Goal: Task Accomplishment & Management: Manage account settings

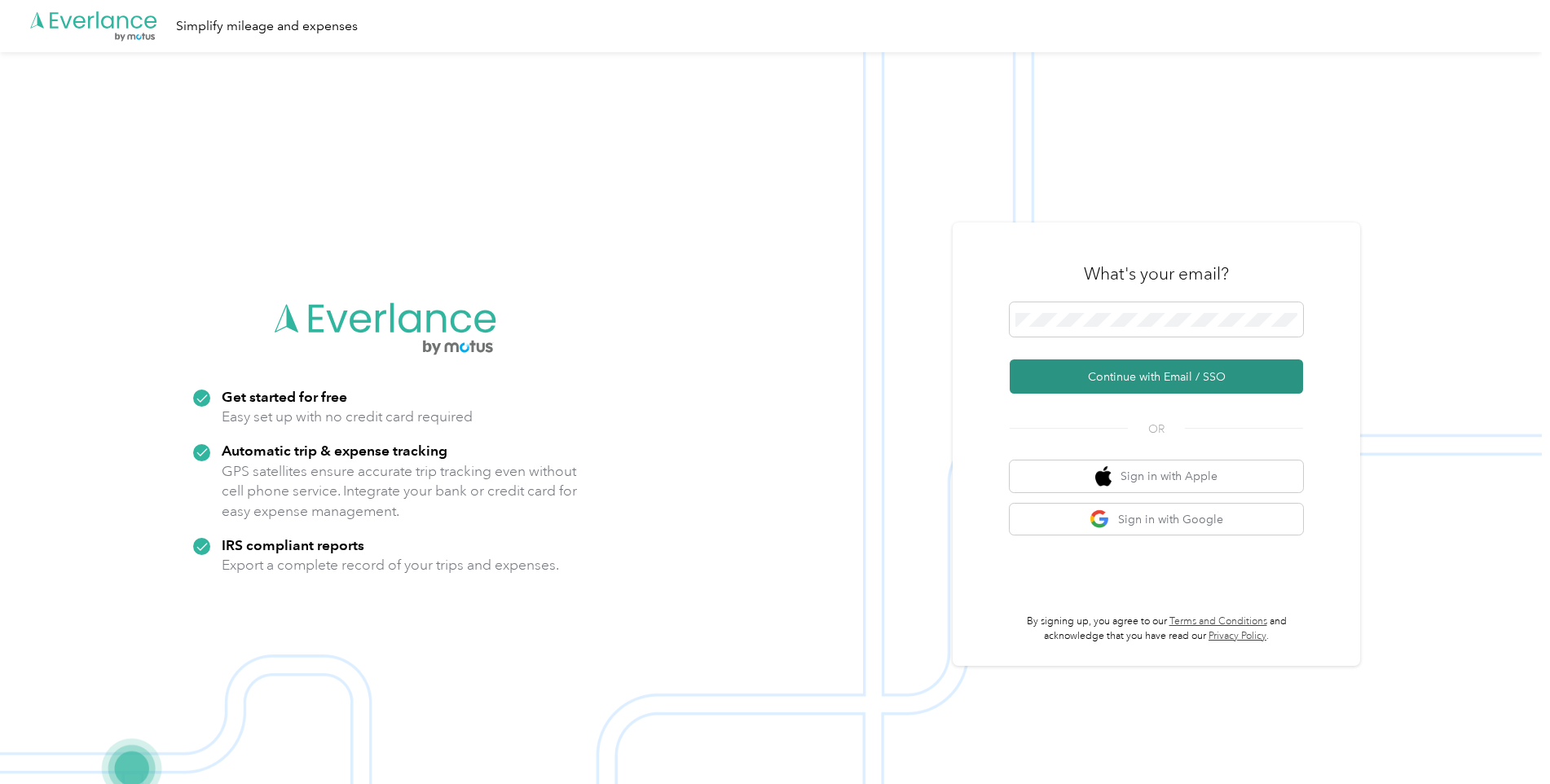
click at [1084, 389] on button "Continue with Email / SSO" at bounding box center [1156, 376] width 293 height 34
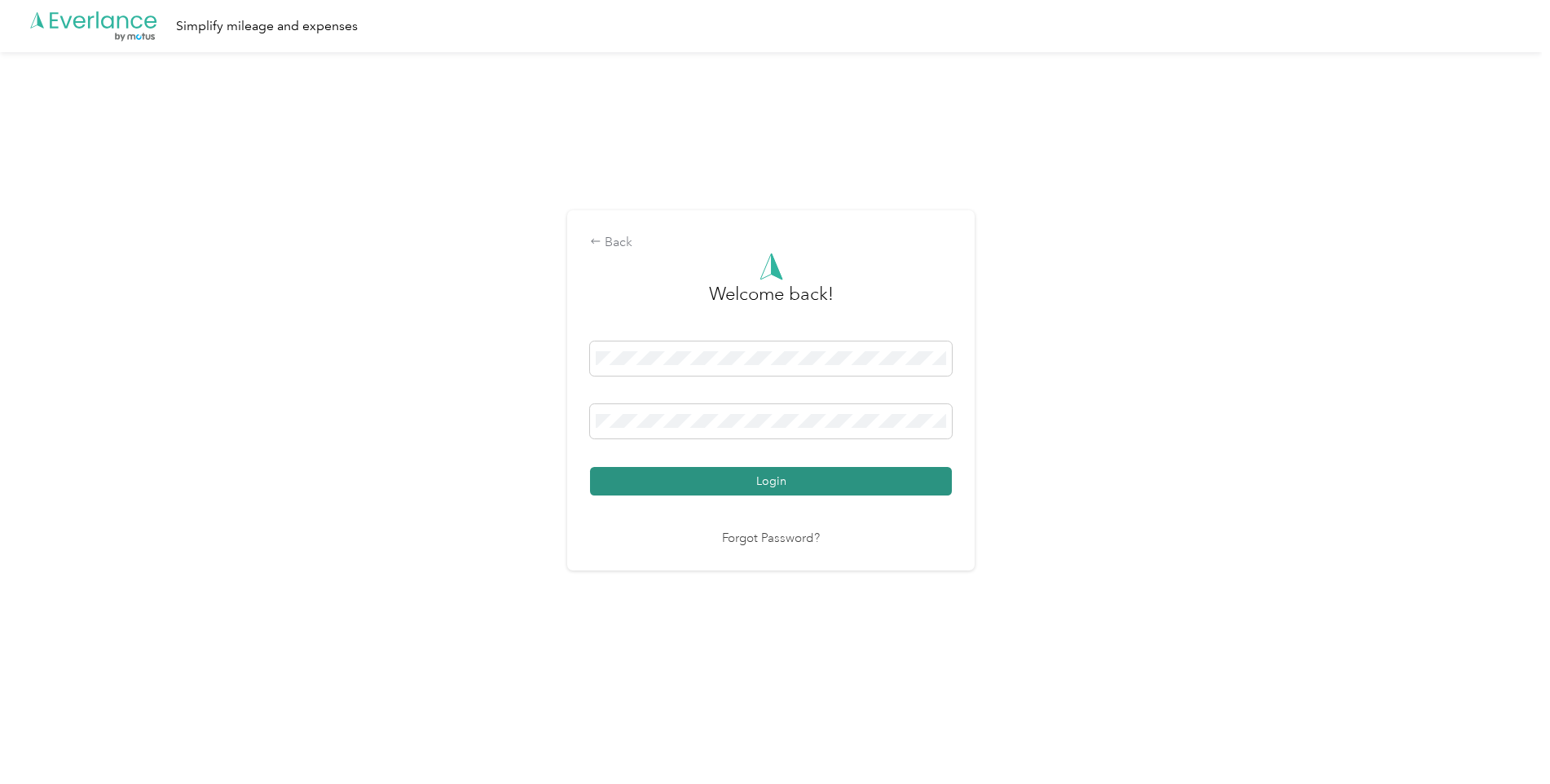
click at [669, 477] on button "Login" at bounding box center [771, 480] width 361 height 28
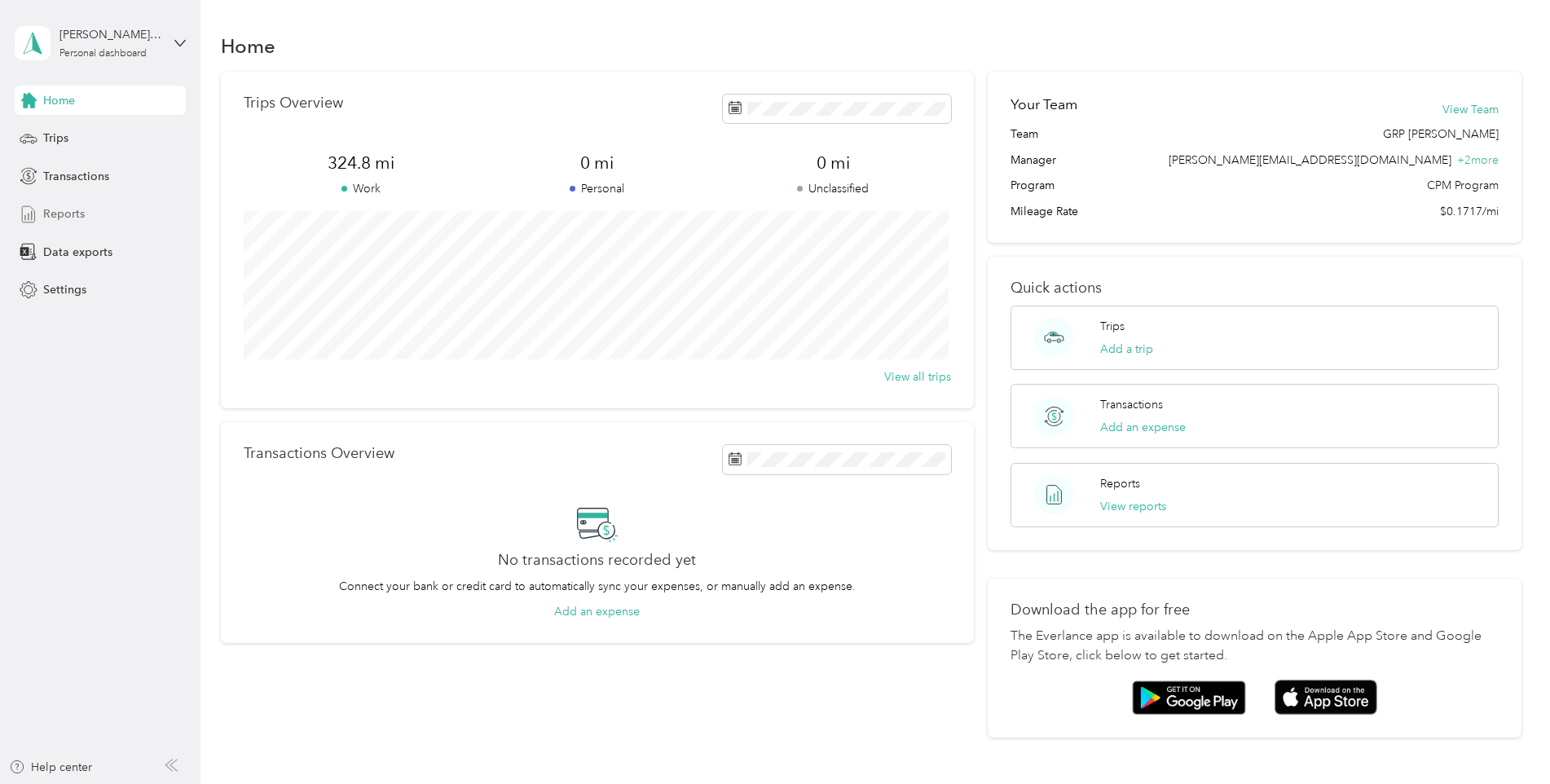
click at [67, 206] on span "Reports" at bounding box center [63, 214] width 42 height 18
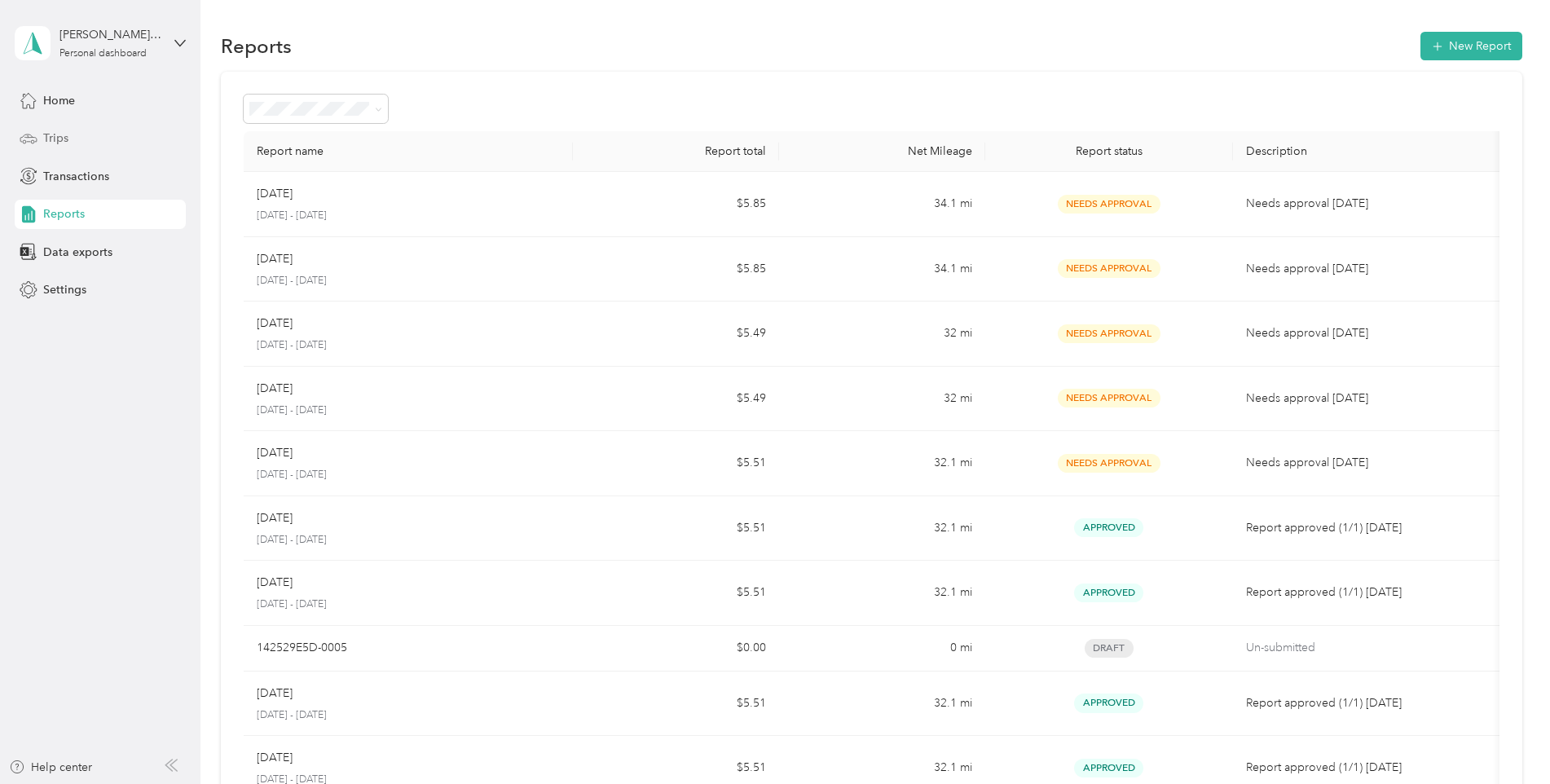
click at [55, 130] on span "Trips" at bounding box center [56, 138] width 25 height 18
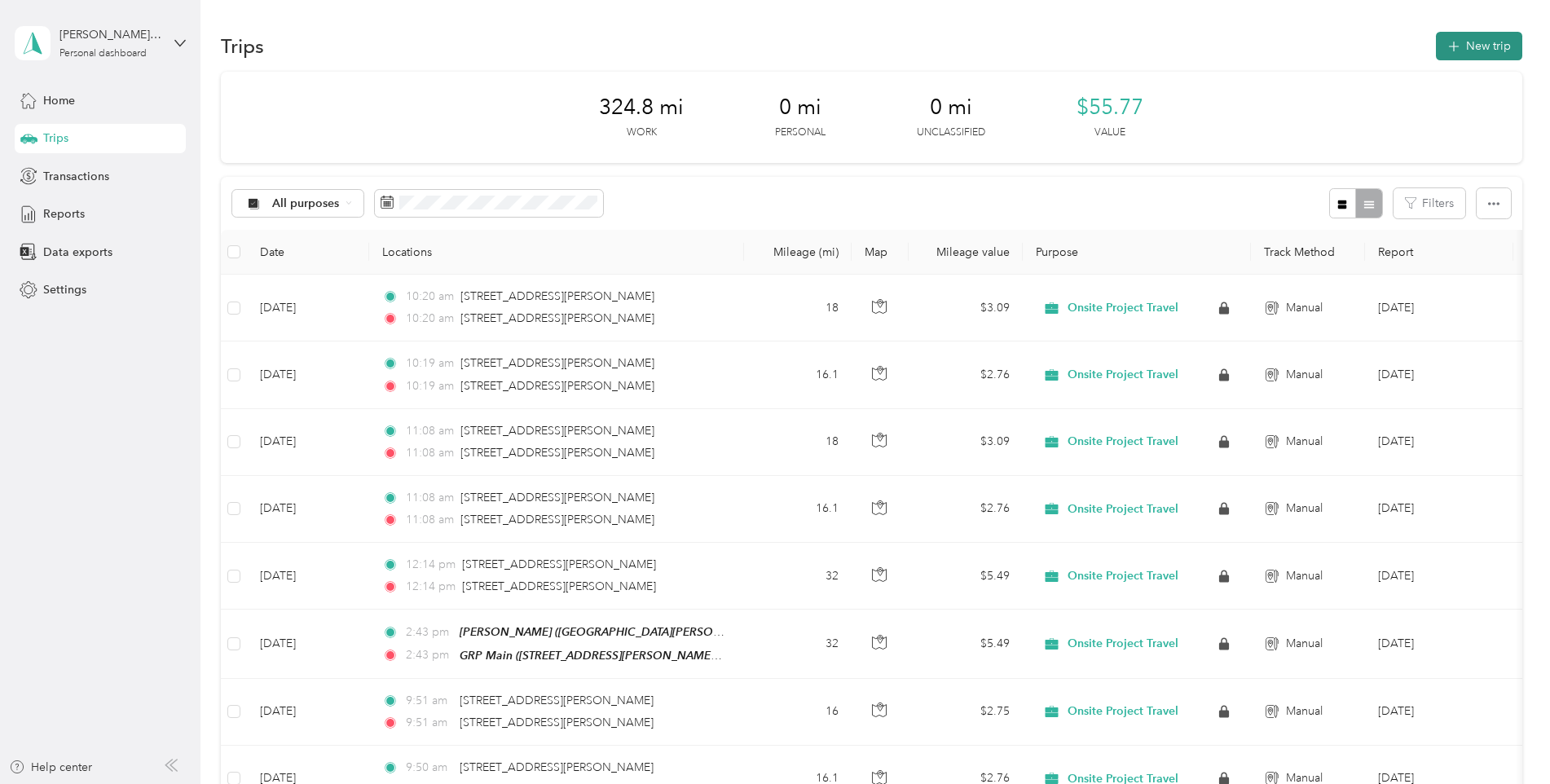
click at [1455, 53] on button "New trip" at bounding box center [1479, 46] width 87 height 28
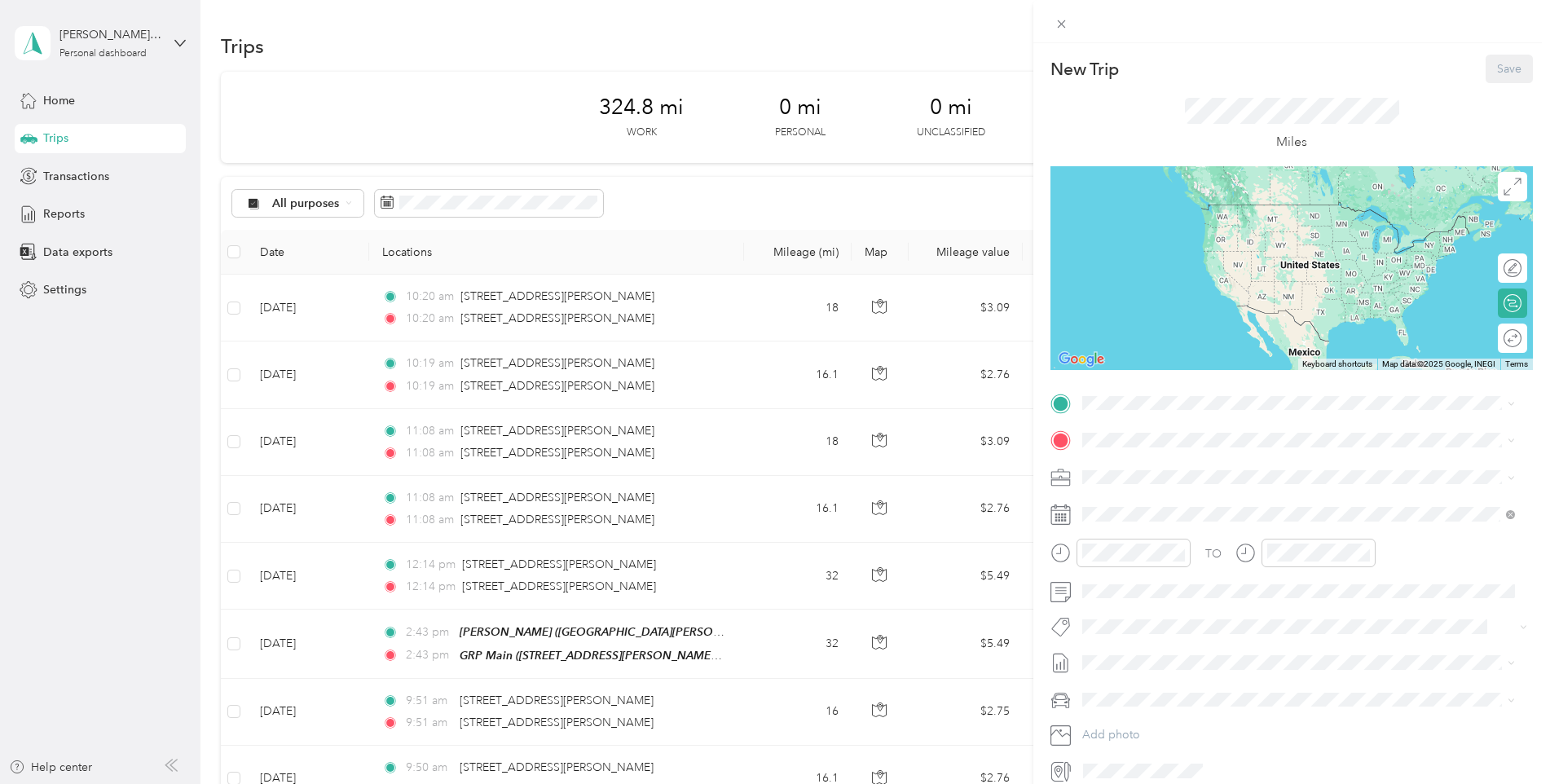
click at [722, 209] on div "New Trip Save This trip cannot be edited because it is either under review, app…" at bounding box center [775, 392] width 1550 height 784
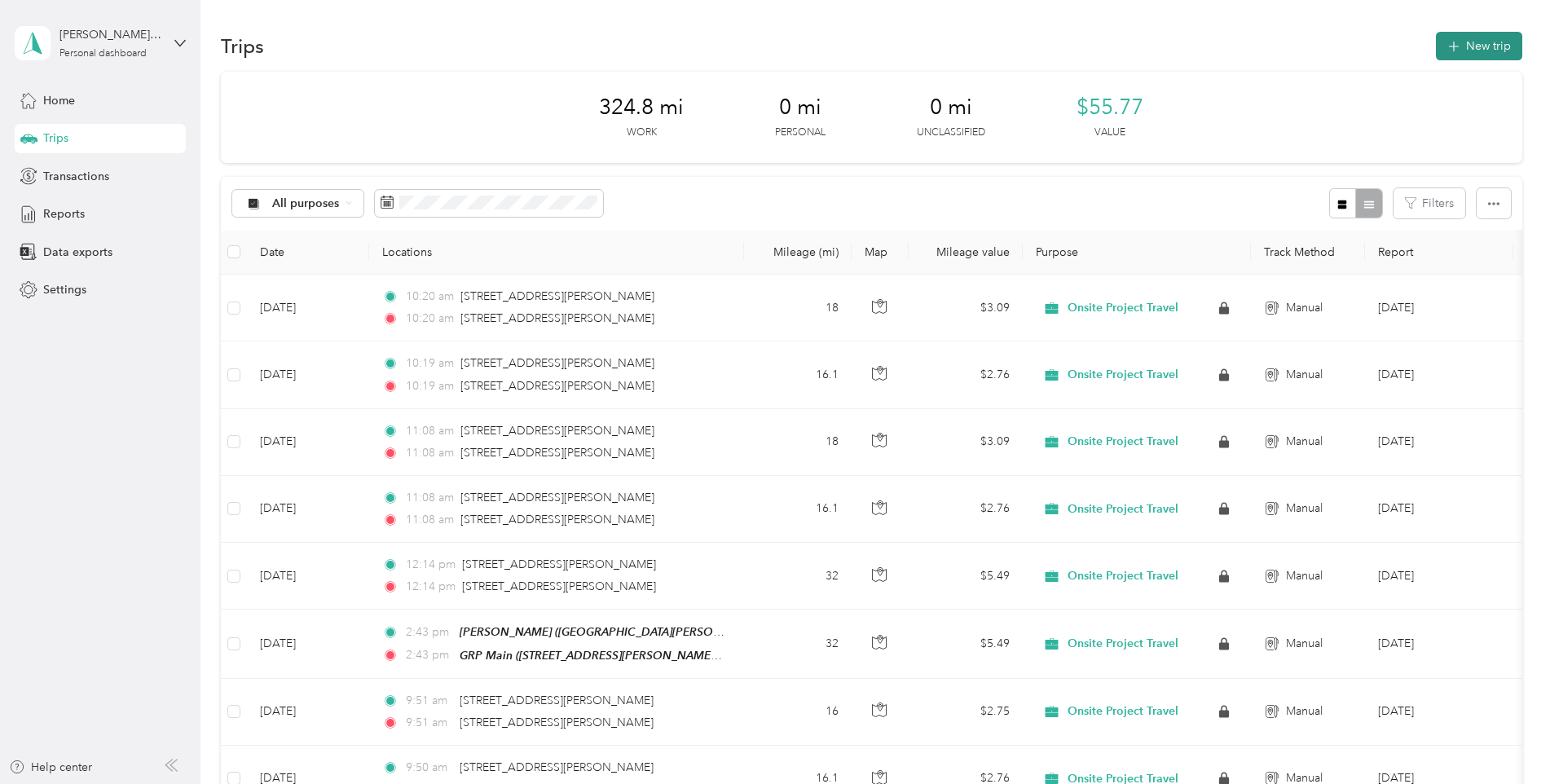
click at [1491, 43] on button "New trip" at bounding box center [1479, 46] width 87 height 28
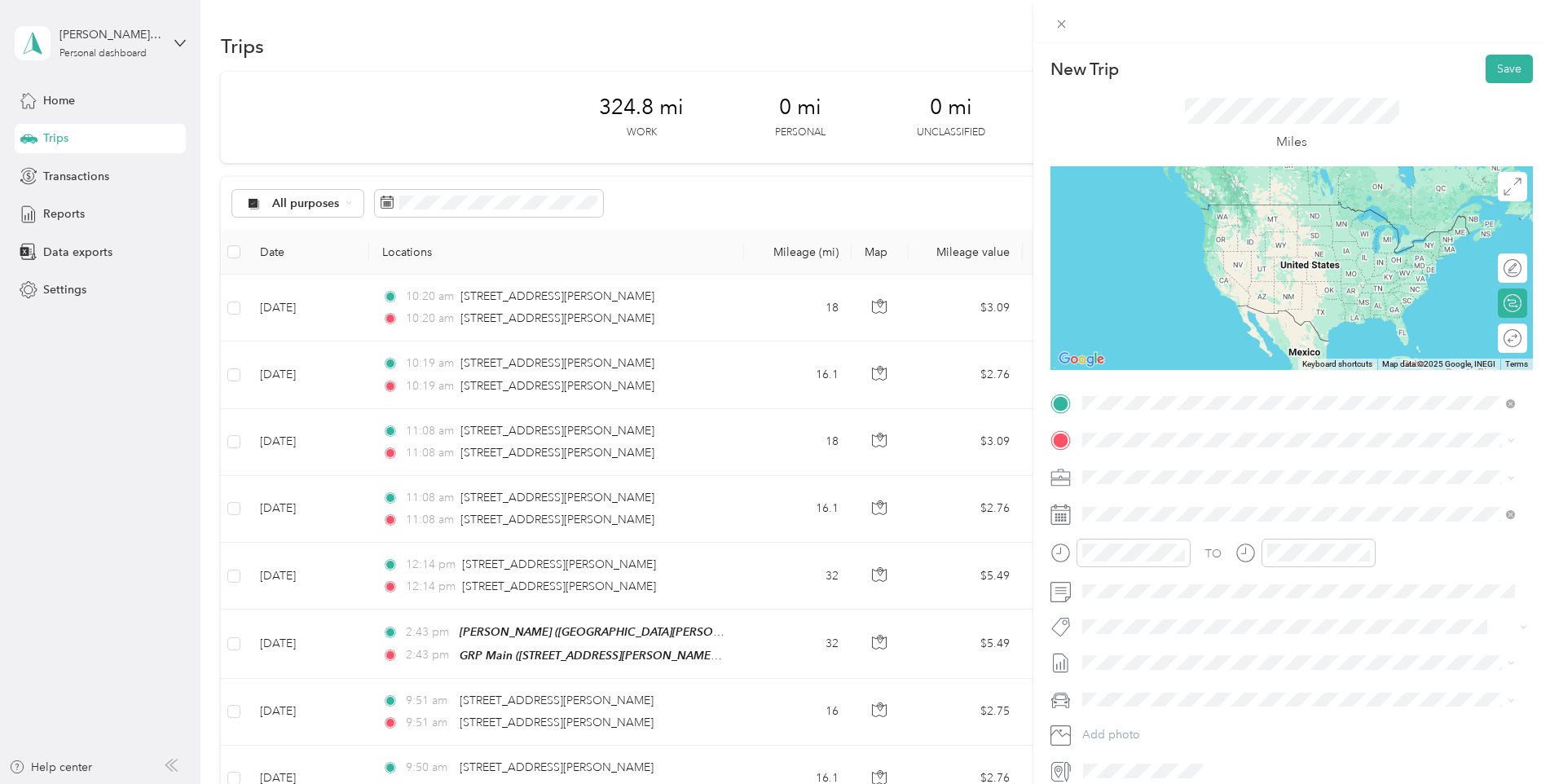
click at [1270, 555] on span "[STREET_ADDRESS][PERSON_NAME][US_STATE]" at bounding box center [1240, 547] width 253 height 15
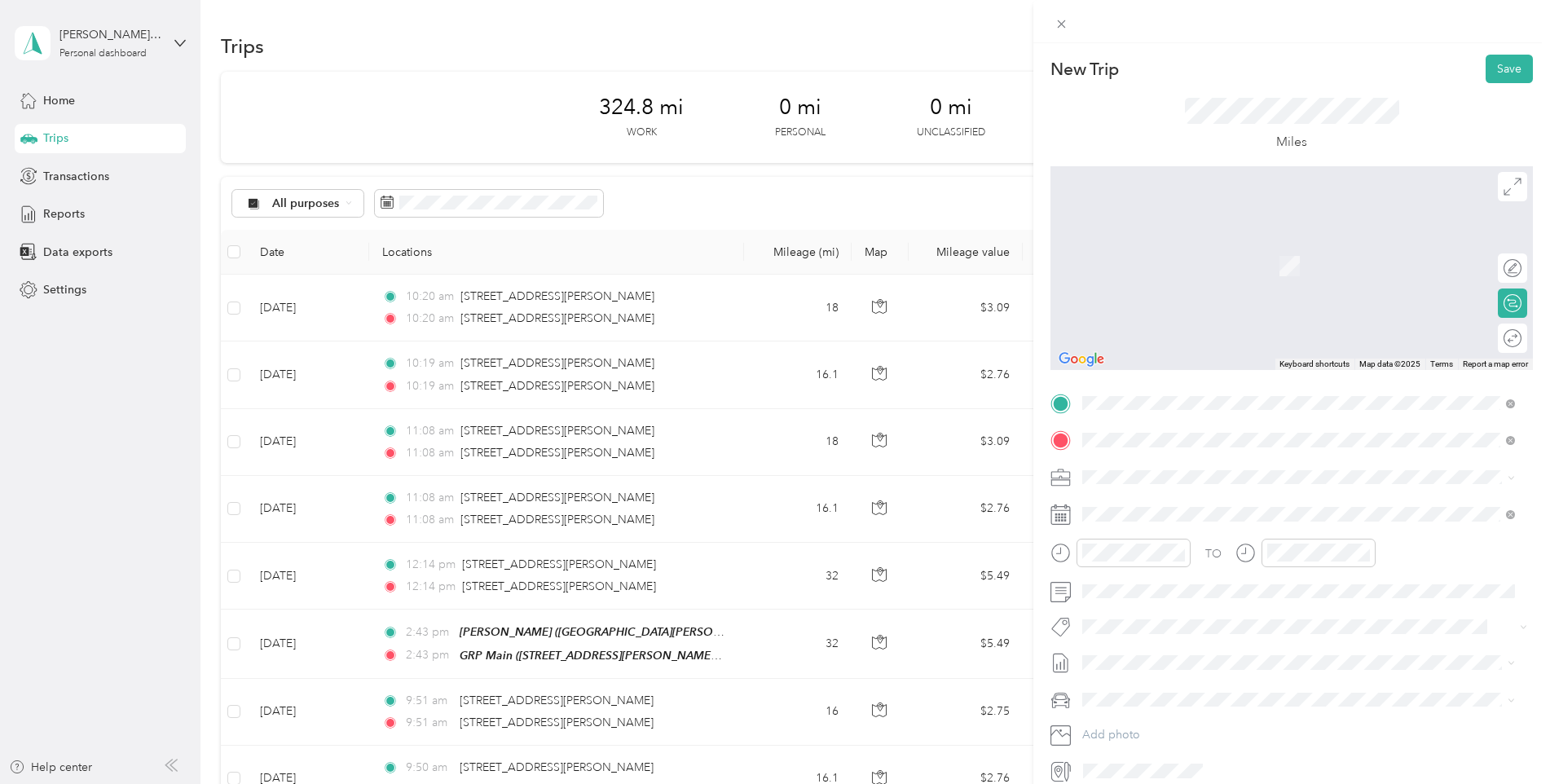
click at [1231, 587] on span "[STREET_ADDRESS][US_STATE]" at bounding box center [1194, 583] width 163 height 15
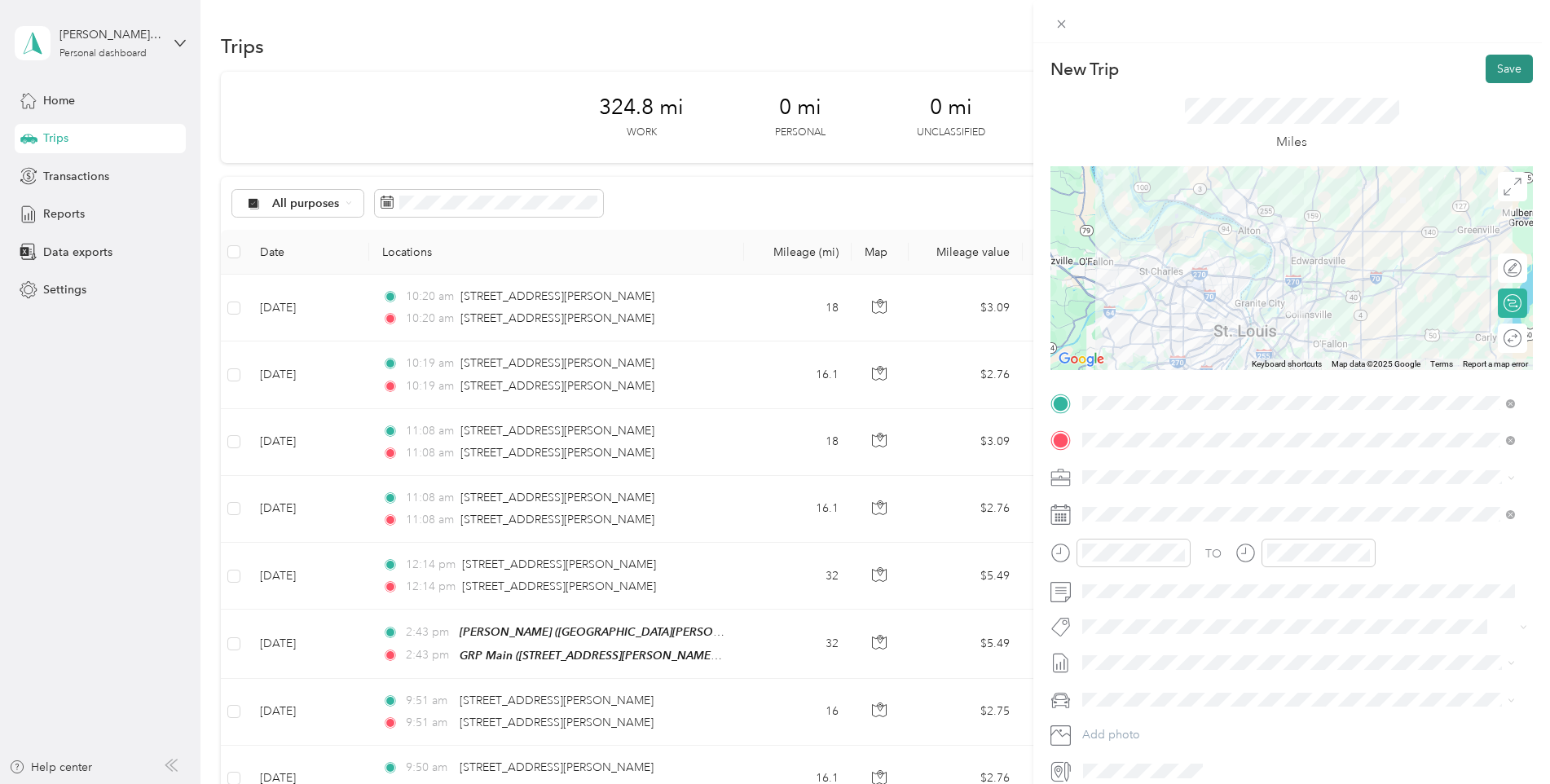
click at [1499, 78] on button "Save" at bounding box center [1509, 68] width 48 height 28
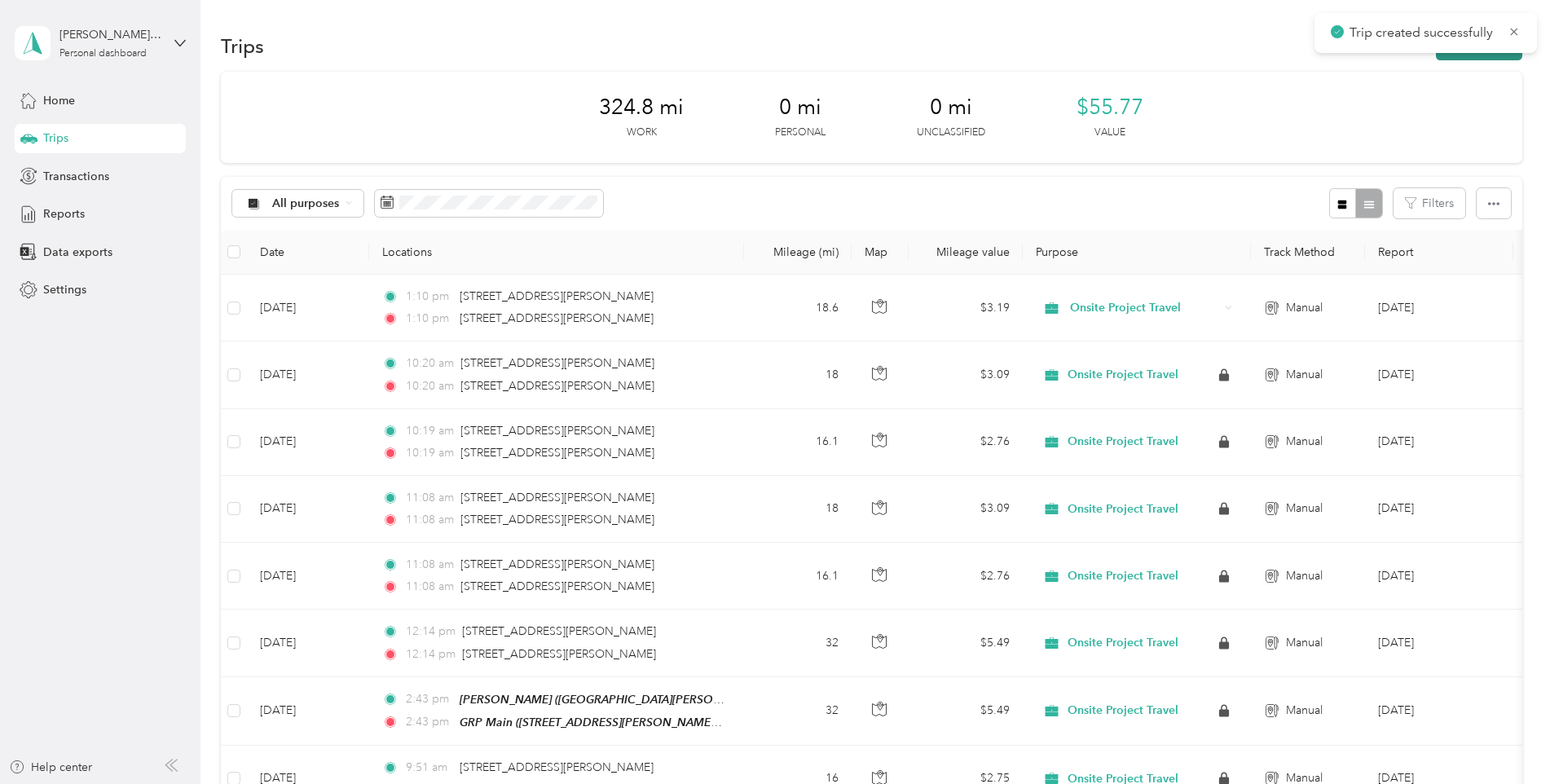
click at [1458, 57] on button "New trip" at bounding box center [1479, 46] width 87 height 28
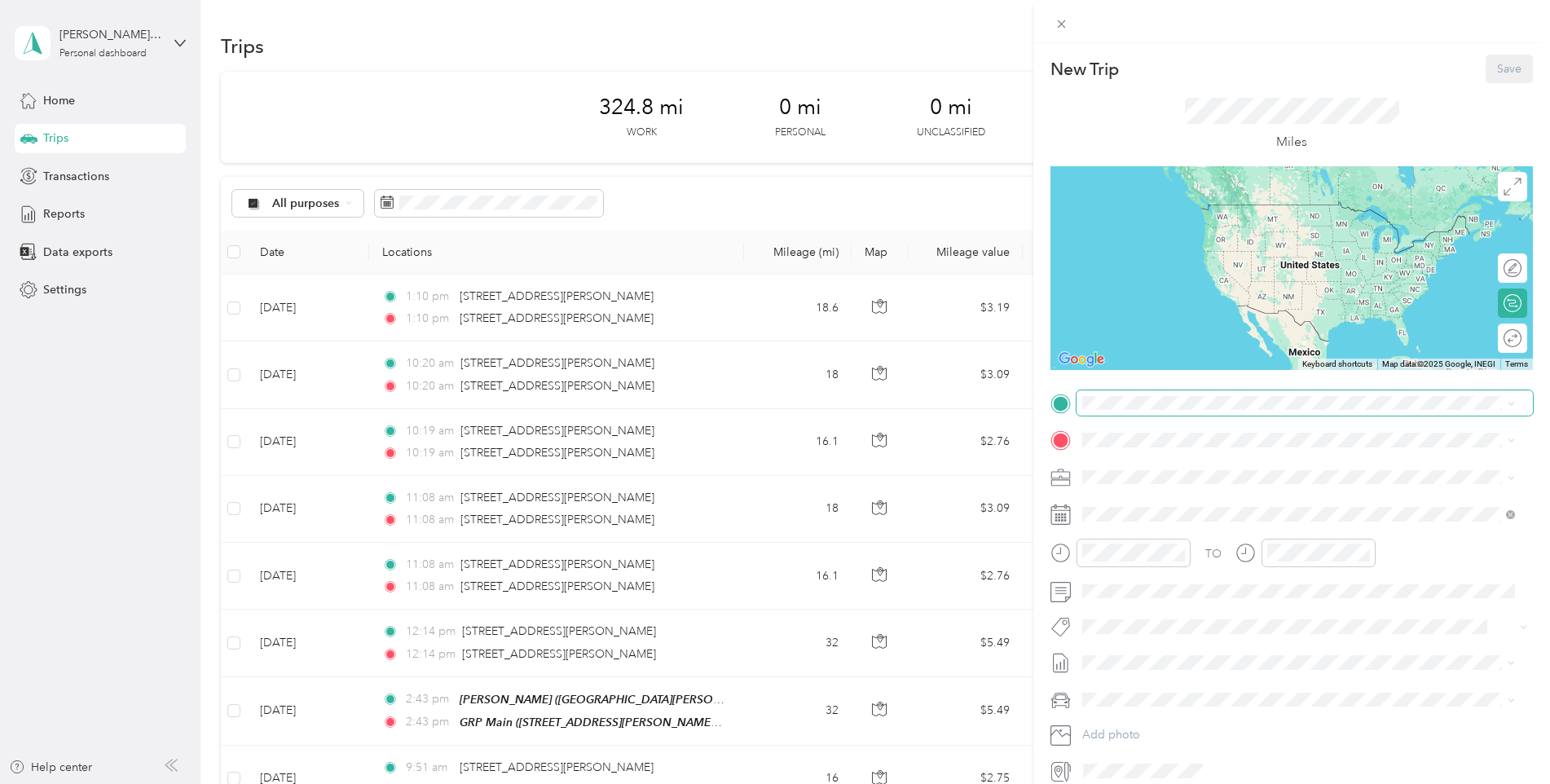
click at [1115, 392] on span at bounding box center [1304, 403] width 457 height 26
click at [1164, 541] on span "[STREET_ADDRESS][US_STATE]" at bounding box center [1194, 547] width 163 height 15
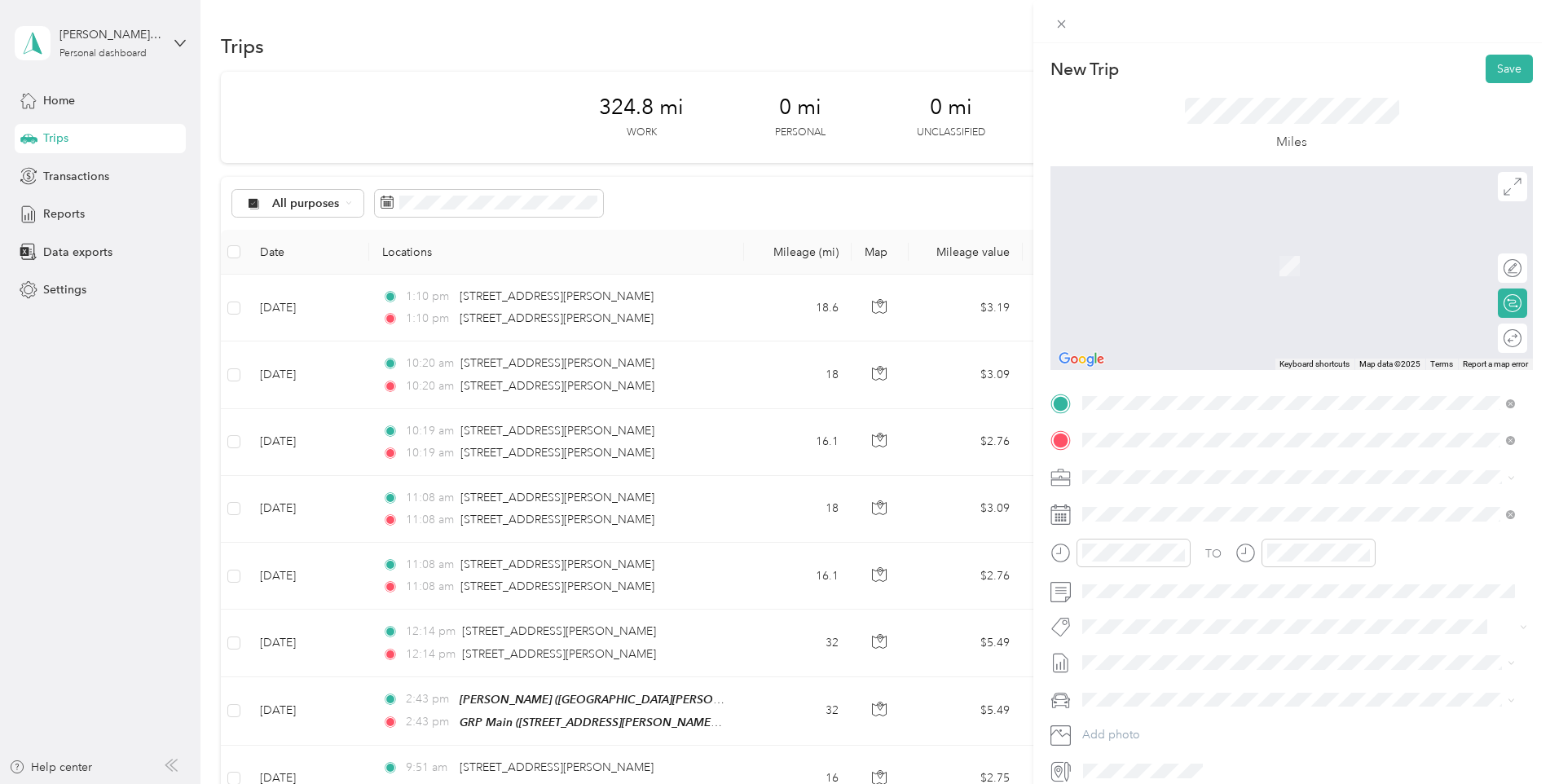
click at [1230, 591] on span "[STREET_ADDRESS][PERSON_NAME][US_STATE]" at bounding box center [1240, 583] width 253 height 15
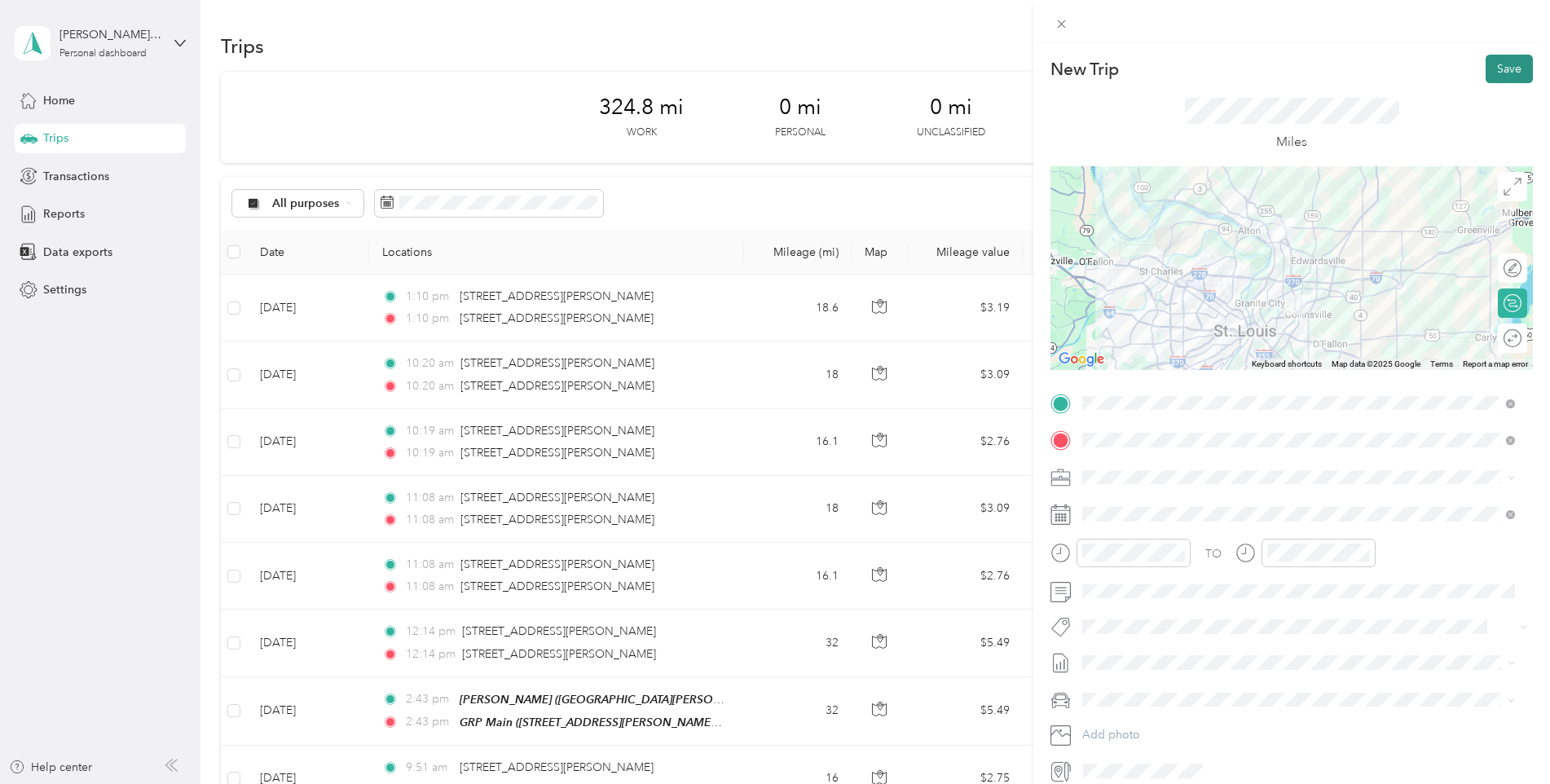
click at [1504, 67] on button "Save" at bounding box center [1509, 68] width 48 height 28
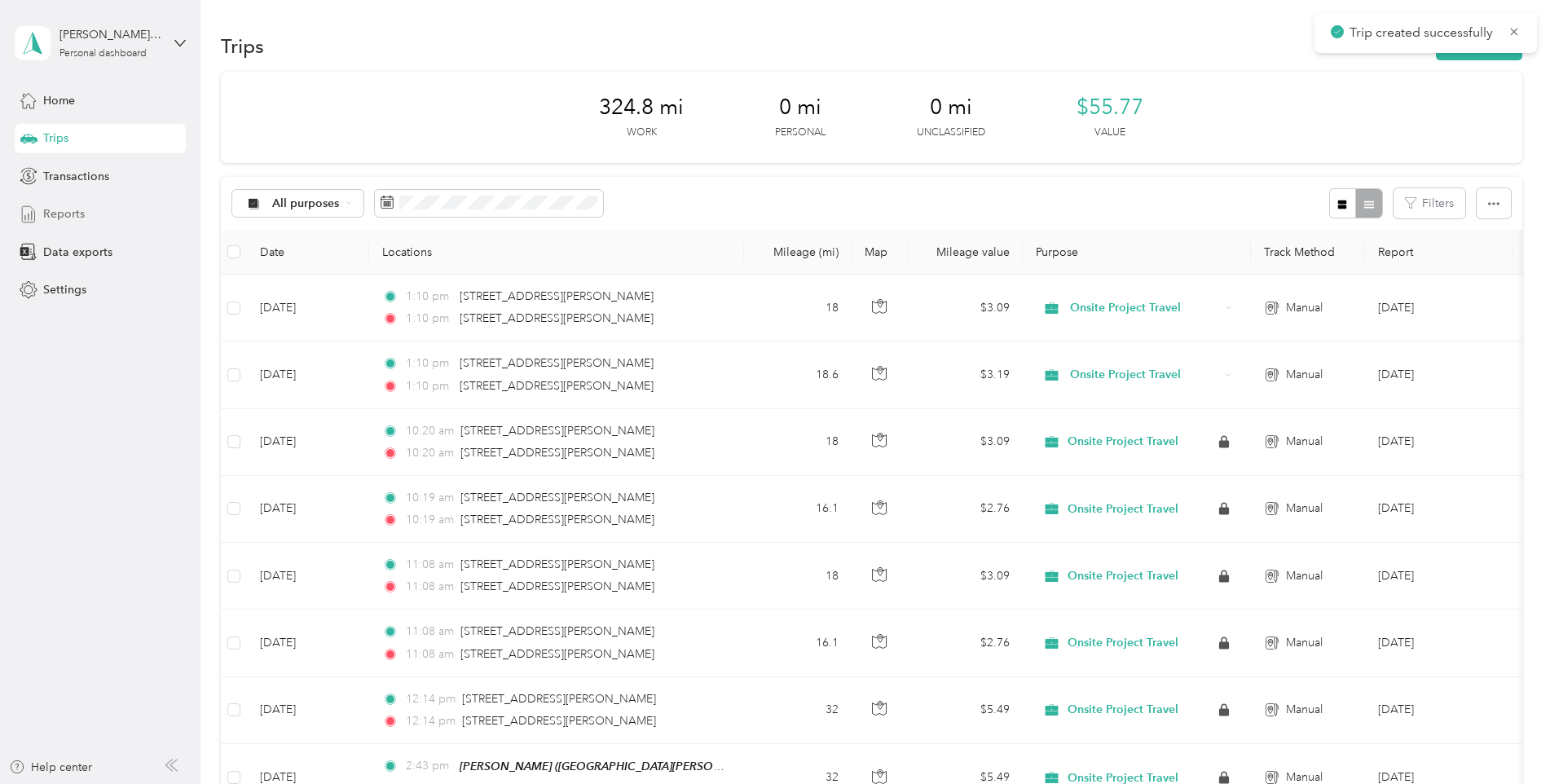
click at [76, 209] on span "Reports" at bounding box center [63, 214] width 42 height 18
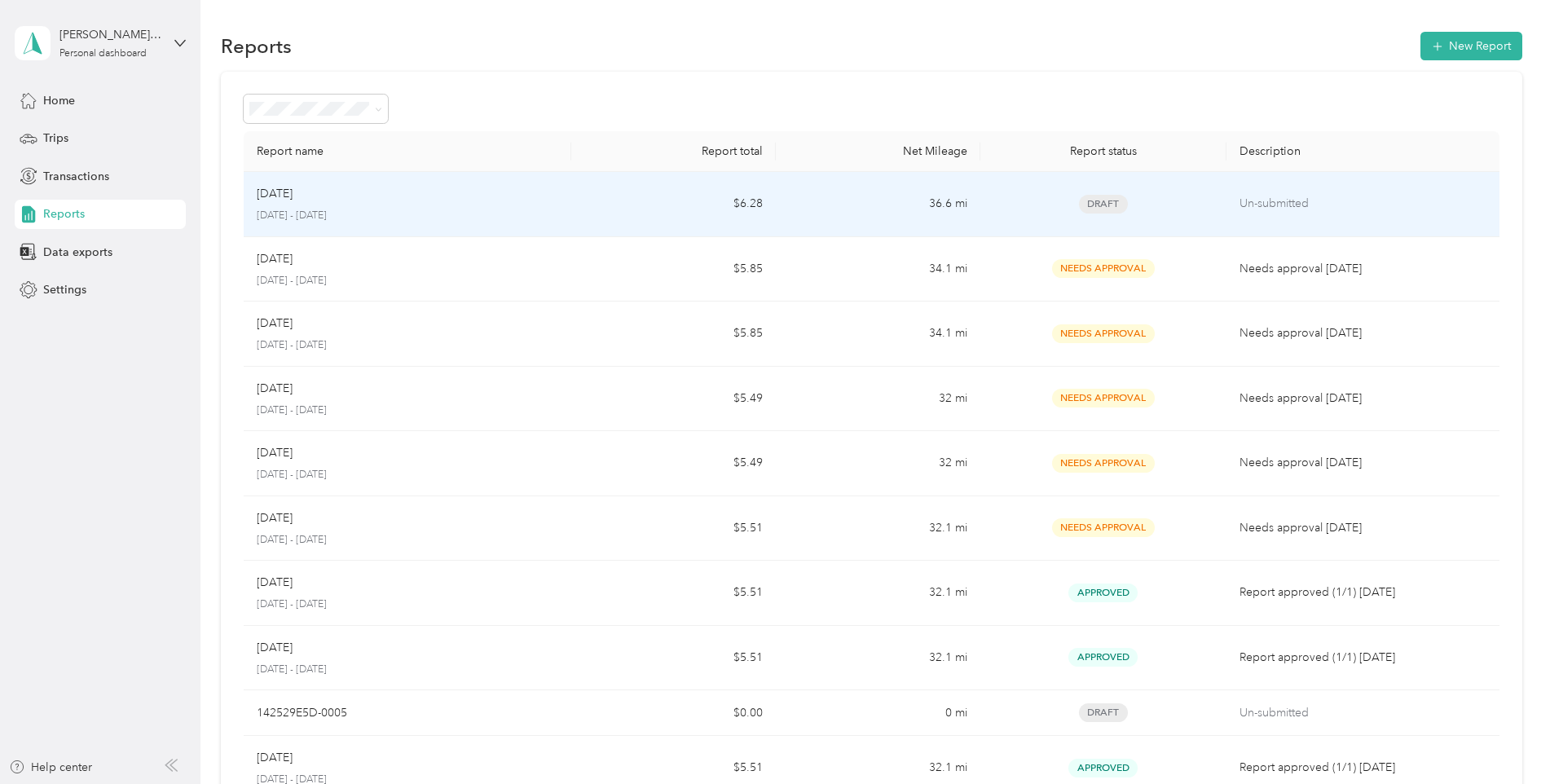
click at [486, 218] on p "[DATE] - [DATE]" at bounding box center [408, 215] width 302 height 15
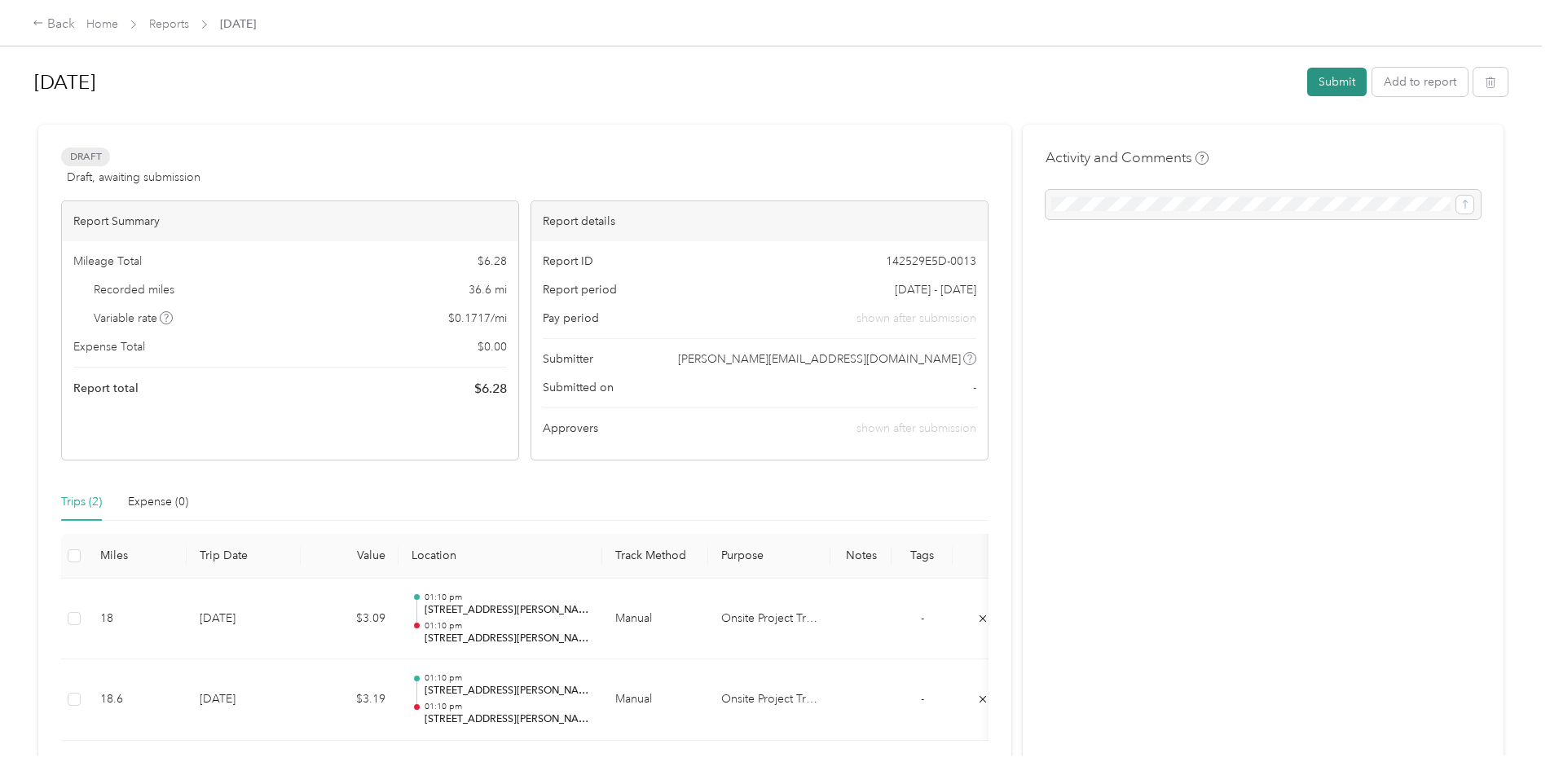
click at [1354, 75] on button "Submit" at bounding box center [1337, 81] width 59 height 28
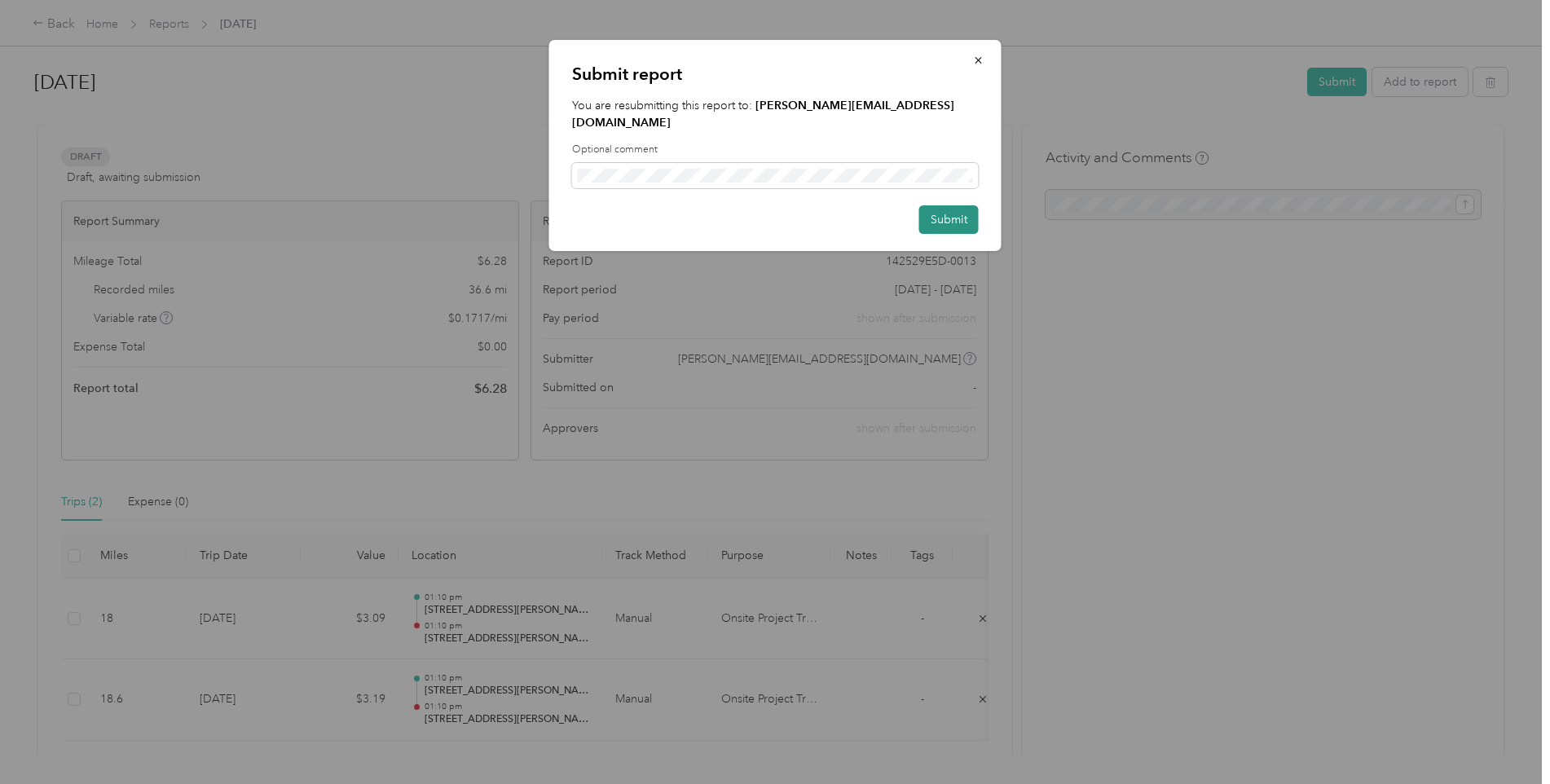
click at [938, 206] on button "Submit" at bounding box center [949, 219] width 59 height 28
